Goal: Ask a question

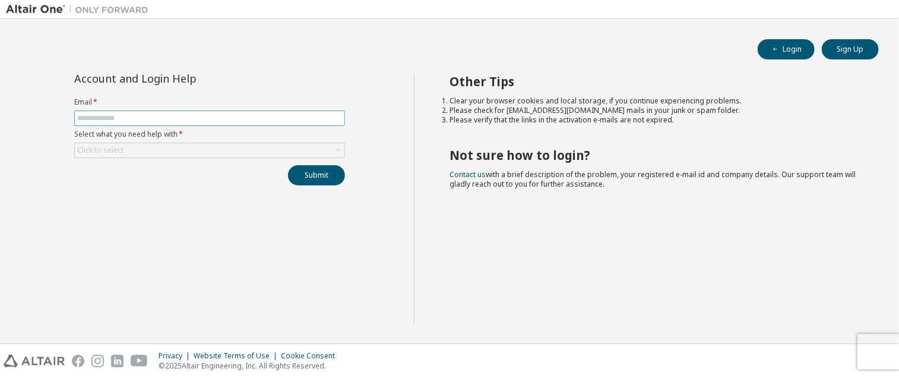
click at [126, 123] on span at bounding box center [209, 117] width 271 height 15
click at [121, 116] on input "text" at bounding box center [209, 117] width 265 height 9
type input "**********"
click at [146, 154] on div "Click to select" at bounding box center [210, 150] width 270 height 14
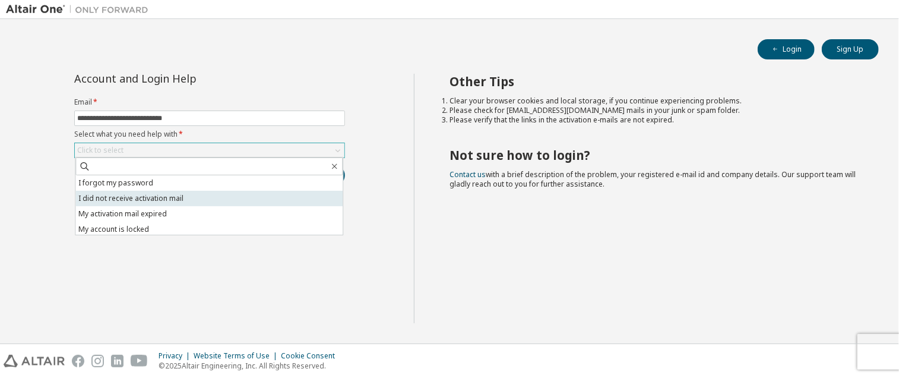
click at [129, 191] on li "I did not receive activation mail" at bounding box center [208, 198] width 267 height 15
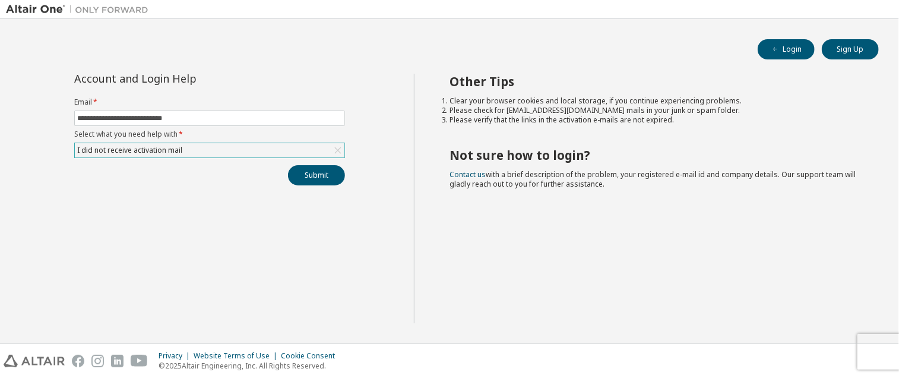
click at [142, 153] on div "I did not receive activation mail" at bounding box center [129, 150] width 109 height 13
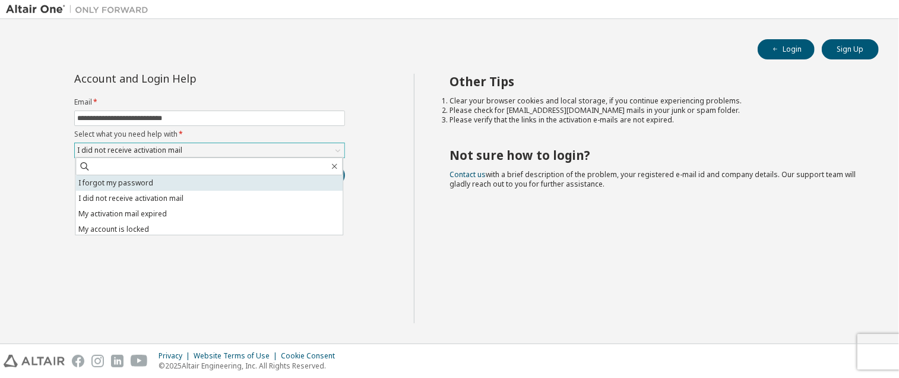
click at [139, 179] on li "I forgot my password" at bounding box center [208, 182] width 267 height 15
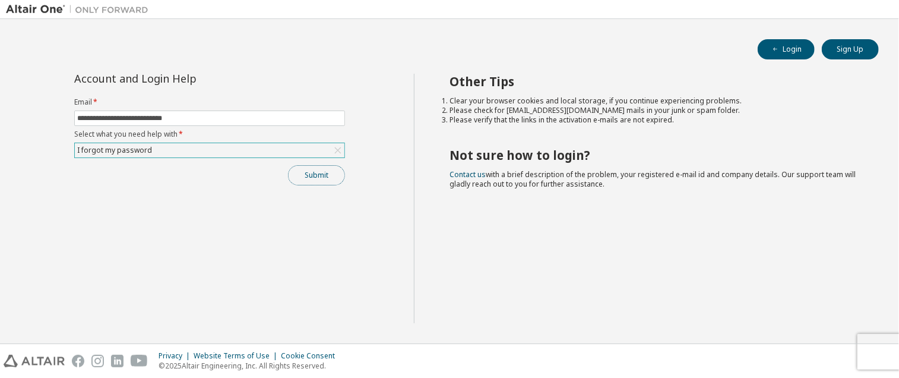
click at [302, 171] on button "Submit" at bounding box center [316, 175] width 57 height 20
